Goal: Task Accomplishment & Management: Manage account settings

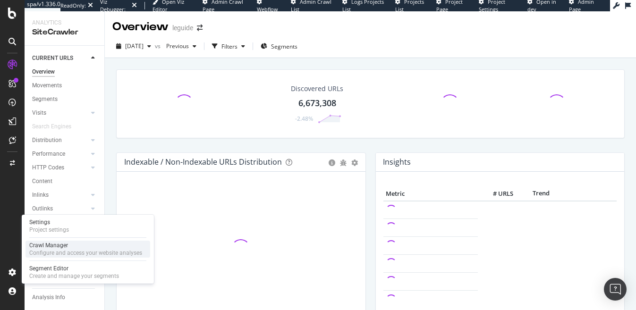
click at [41, 250] on div "Configure and access your website analyses" at bounding box center [85, 253] width 113 height 8
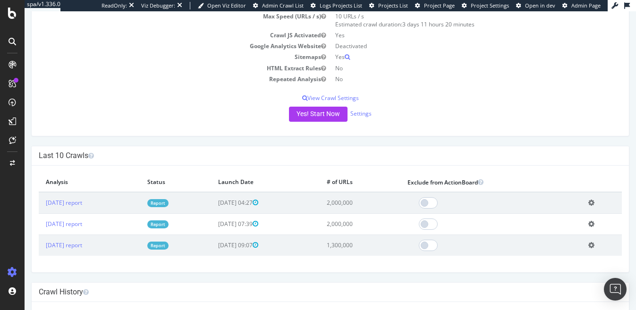
scroll to position [163, 0]
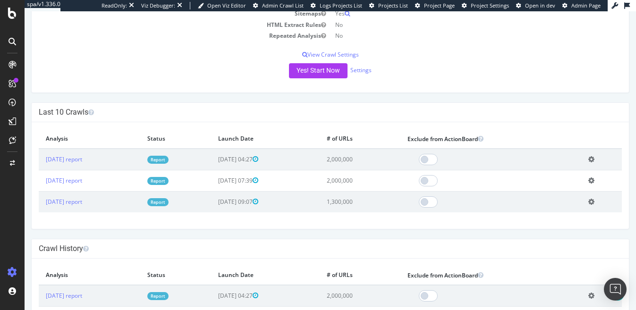
click at [169, 162] on link "Report" at bounding box center [157, 160] width 21 height 8
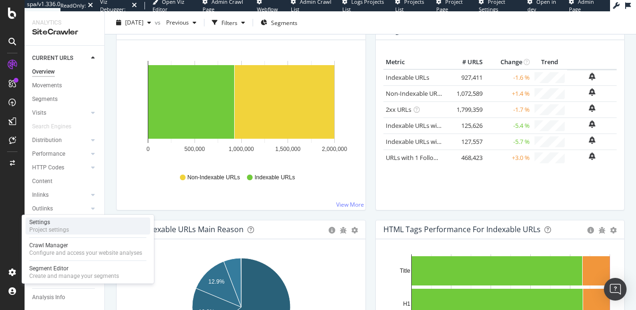
click at [47, 232] on div "Project settings" at bounding box center [49, 230] width 40 height 8
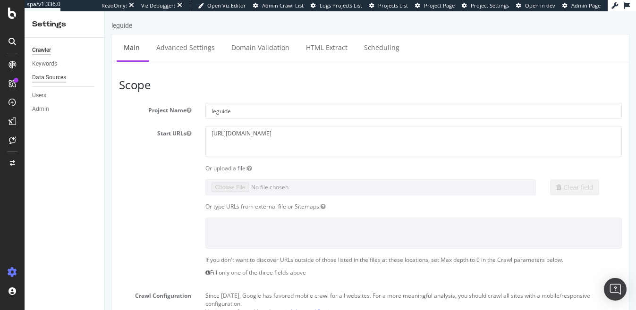
click at [51, 78] on div "Data Sources" at bounding box center [49, 78] width 34 height 10
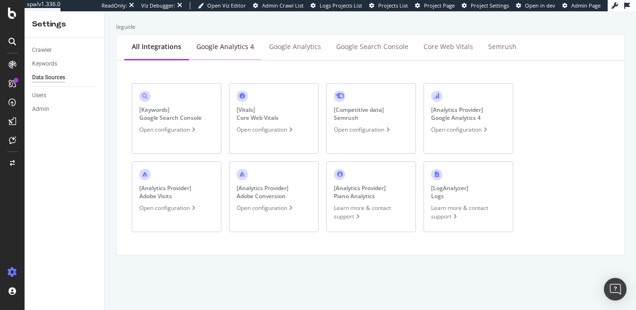
click at [225, 44] on div "Google Analytics 4" at bounding box center [225, 46] width 58 height 9
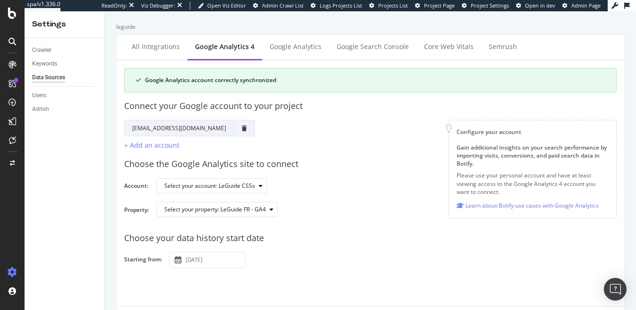
click at [220, 250] on div "Choose your data history start date Starting from: 2024 June 1st Navigate forwa…" at bounding box center [370, 247] width 493 height 44
click at [215, 260] on input "2024 June 1st" at bounding box center [214, 260] width 61 height 15
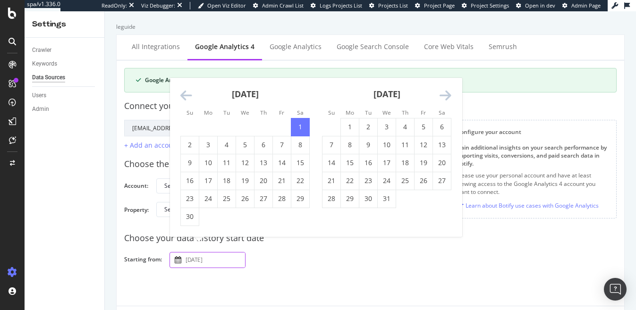
click at [184, 96] on icon "Move backward to switch to the previous month." at bounding box center [186, 95] width 12 height 13
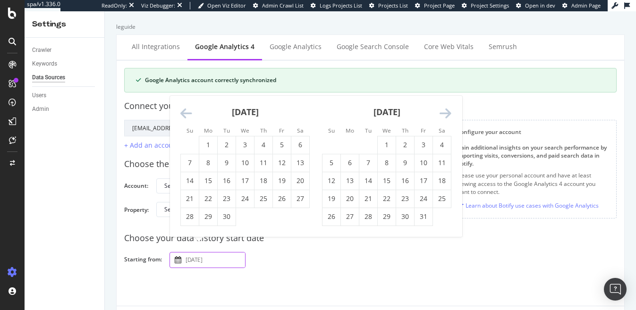
click at [184, 96] on div "April 2024" at bounding box center [244, 116] width 129 height 40
click at [185, 115] on icon "Move backward to switch to the previous month." at bounding box center [186, 113] width 12 height 13
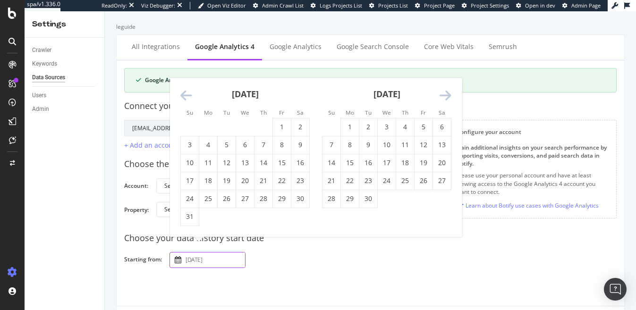
click at [183, 93] on icon "Move backward to switch to the previous month." at bounding box center [186, 95] width 12 height 13
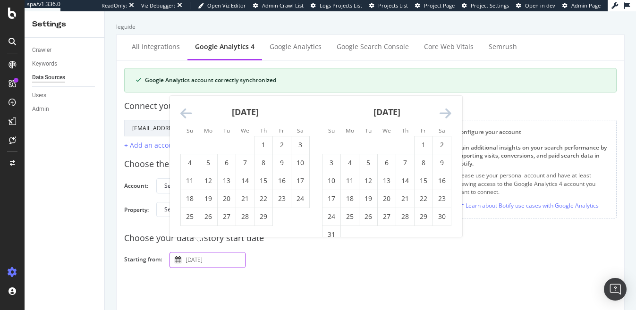
click at [183, 93] on div "Connect your Google account to your project Google Account Action Reconnect Acc…" at bounding box center [370, 122] width 493 height 58
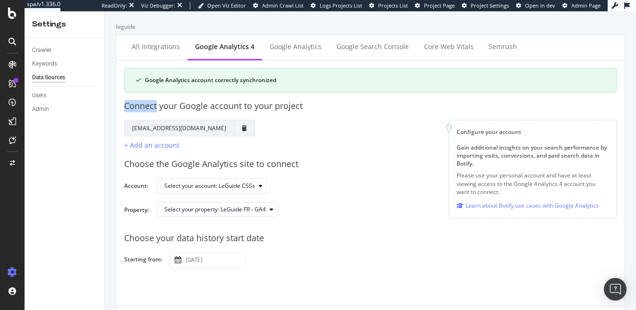
click at [183, 93] on div "Connect your Google account to your project Google Account Action Reconnect Acc…" at bounding box center [370, 122] width 493 height 58
click at [182, 256] on div "2024 June 1st Navigate forward to interact with the calendar and select a date.…" at bounding box center [208, 260] width 76 height 16
click at [169, 263] on div "Choose your data history start date Starting from: 2024 June 1st Navigate forwa…" at bounding box center [370, 247] width 493 height 44
click at [178, 262] on icon "button" at bounding box center [178, 259] width 7 height 7
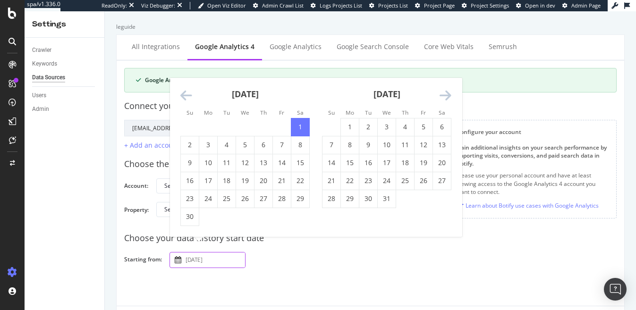
click at [189, 91] on icon "Move backward to switch to the previous month." at bounding box center [186, 95] width 12 height 13
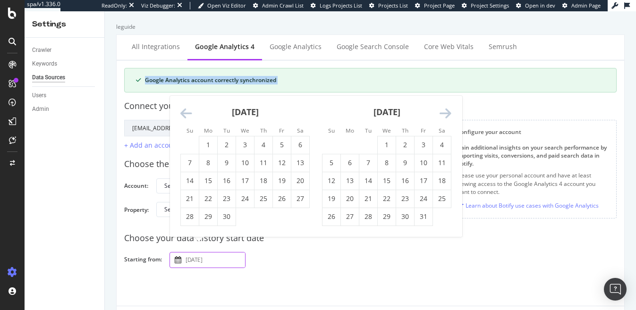
click at [189, 91] on div "Google Analytics account correctly synchronized" at bounding box center [370, 80] width 493 height 25
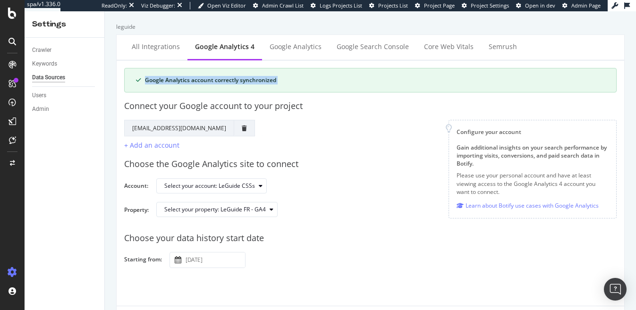
click at [178, 256] on icon "button" at bounding box center [178, 259] width 7 height 7
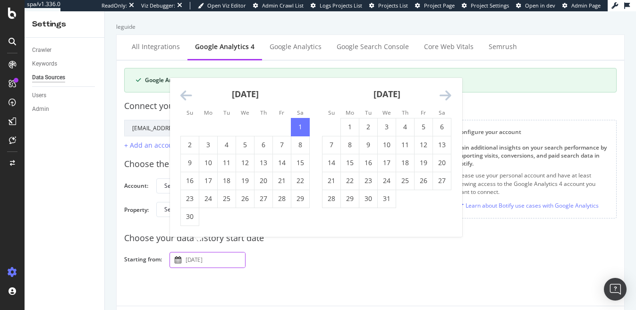
click at [180, 100] on icon "Move backward to switch to the previous month." at bounding box center [186, 95] width 12 height 13
click at [181, 98] on icon "Move backward to switch to the previous month." at bounding box center [186, 95] width 12 height 13
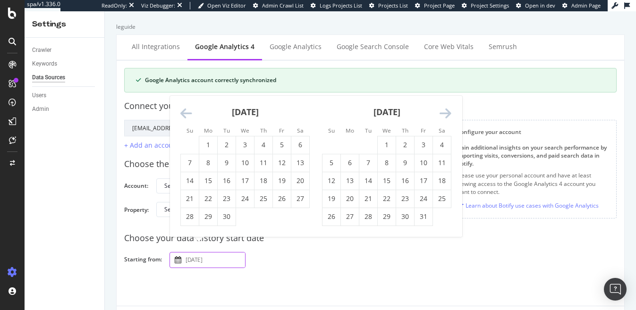
click at [186, 118] on icon "Move backward to switch to the previous month." at bounding box center [186, 113] width 12 height 13
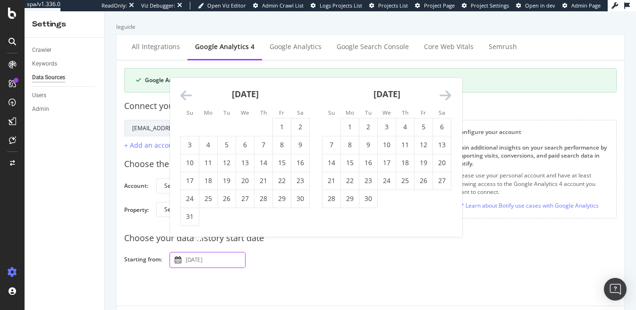
click at [187, 99] on icon "Move backward to switch to the previous month." at bounding box center [186, 95] width 12 height 13
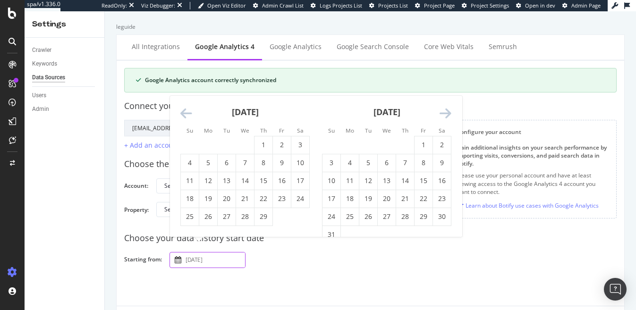
click at [188, 114] on icon "Move backward to switch to the previous month." at bounding box center [186, 113] width 12 height 13
click at [205, 144] on td "1" at bounding box center [208, 145] width 18 height 18
type input "2024 January 1st"
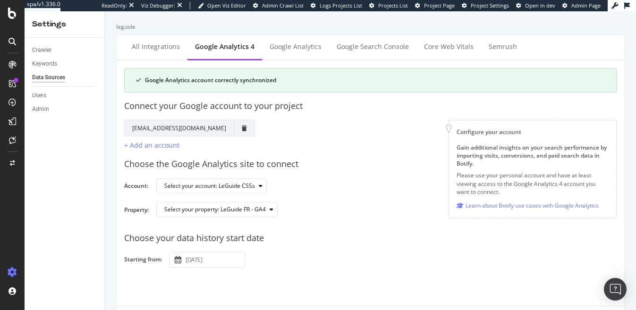
scroll to position [38, 0]
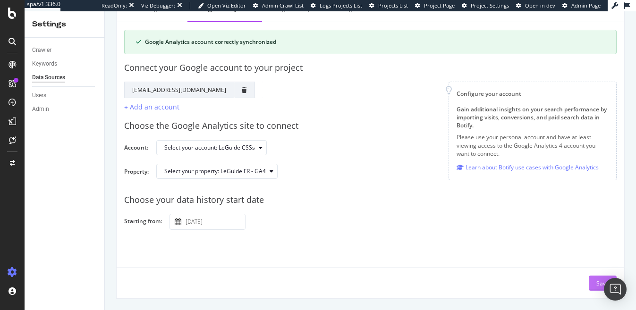
click at [591, 283] on button "Save" at bounding box center [603, 283] width 28 height 15
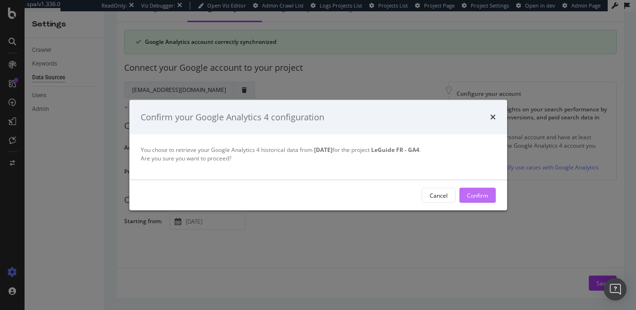
click at [479, 191] on div "Confirm" at bounding box center [477, 195] width 21 height 8
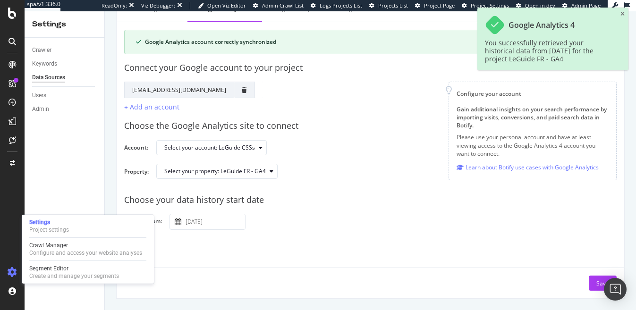
click at [37, 258] on div "Settings Project settings Crawl Manager Configure and access your website analy…" at bounding box center [88, 249] width 132 height 69
click at [40, 251] on div "Configure and access your website analyses" at bounding box center [85, 253] width 113 height 8
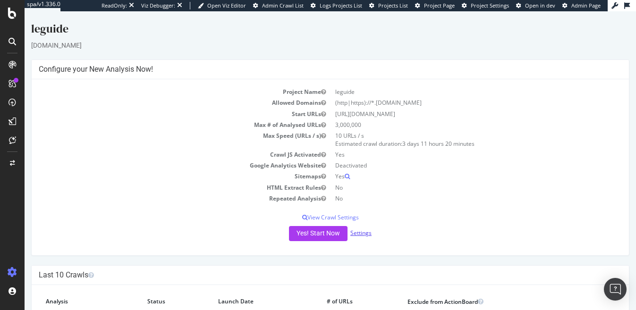
click at [361, 232] on link "Settings" at bounding box center [360, 233] width 21 height 8
click at [307, 233] on button "Yes! Start Now" at bounding box center [318, 233] width 59 height 15
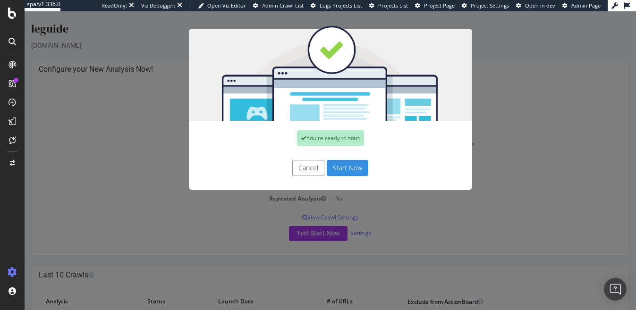
click at [345, 165] on button "Start Now" at bounding box center [348, 168] width 42 height 16
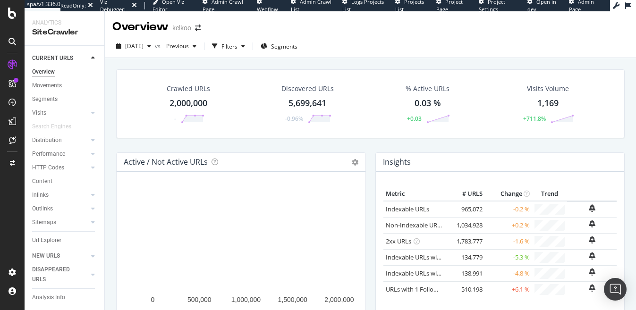
scroll to position [18, 0]
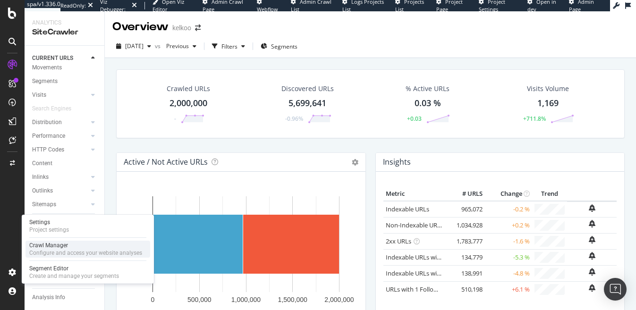
click at [42, 253] on div "Configure and access your website analyses" at bounding box center [85, 253] width 113 height 8
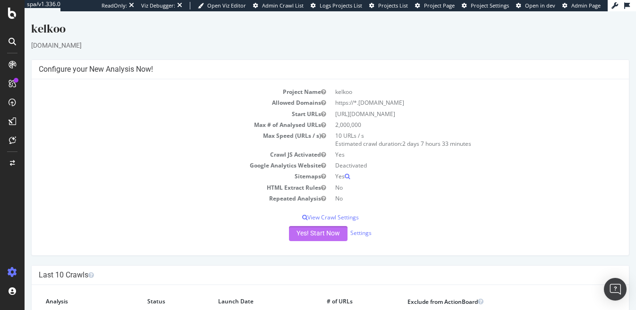
click at [322, 236] on button "Yes! Start Now" at bounding box center [318, 233] width 59 height 15
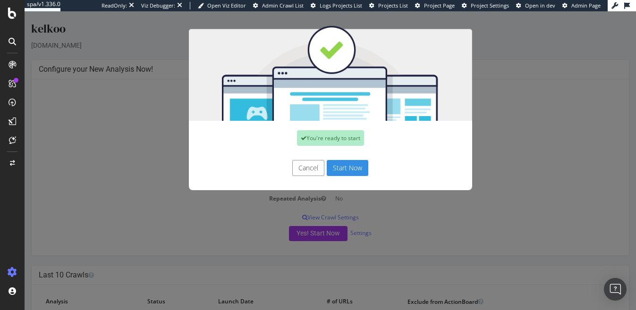
click at [349, 171] on button "Start Now" at bounding box center [348, 168] width 42 height 16
